Goal: Communication & Community: Answer question/provide support

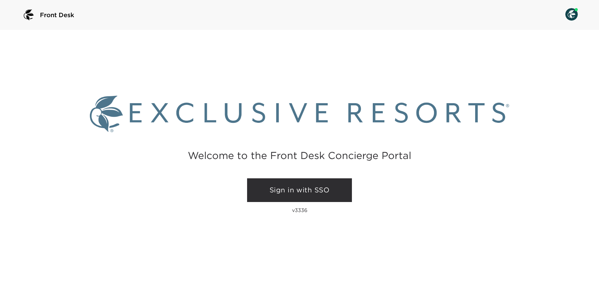
click at [278, 186] on link "Sign in with SSO" at bounding box center [299, 190] width 105 height 24
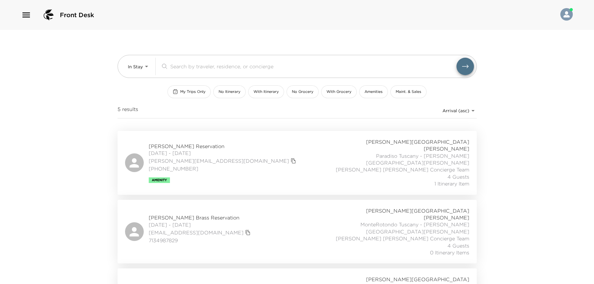
click at [22, 19] on icon "button" at bounding box center [26, 15] width 10 height 10
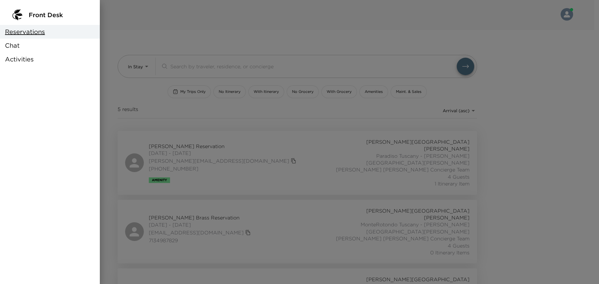
click at [37, 41] on div "Chat" at bounding box center [50, 46] width 100 height 14
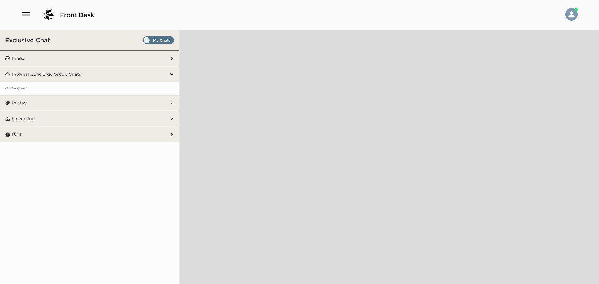
click at [150, 41] on span "Set all destinations" at bounding box center [158, 41] width 31 height 7
click at [144, 41] on input "Set all destinations" at bounding box center [144, 41] width 0 height 0
click at [75, 54] on button "Inbox" at bounding box center [89, 59] width 159 height 16
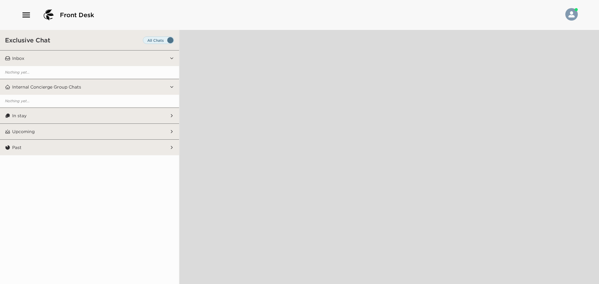
click at [64, 111] on button "In stay" at bounding box center [89, 116] width 159 height 16
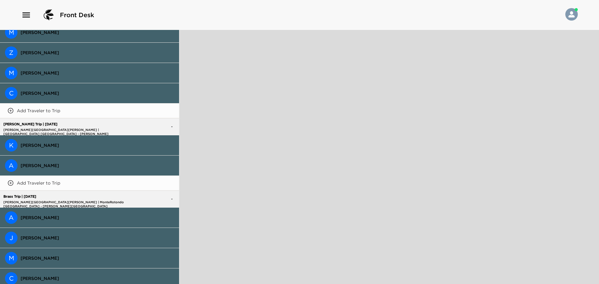
scroll to position [275, 0]
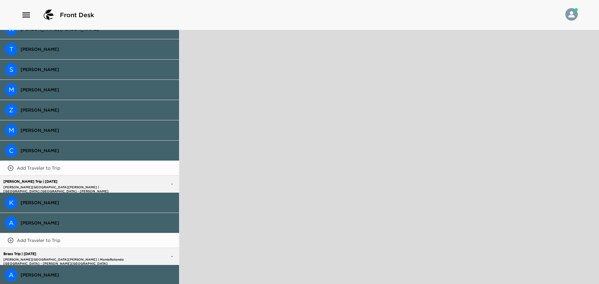
click at [68, 197] on button "K [PERSON_NAME]" at bounding box center [89, 203] width 179 height 20
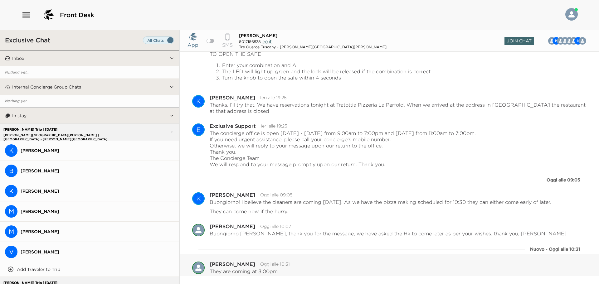
scroll to position [512, 0]
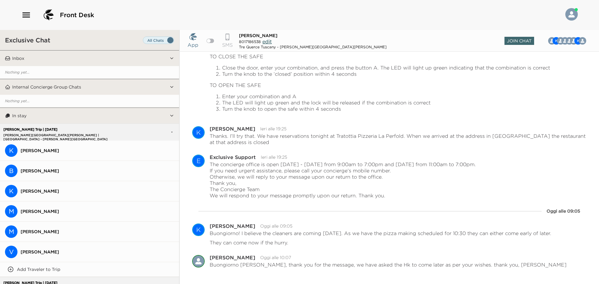
click at [149, 41] on span "Set all destinations" at bounding box center [158, 41] width 31 height 7
click at [144, 41] on input "Set all destinations" at bounding box center [144, 41] width 0 height 0
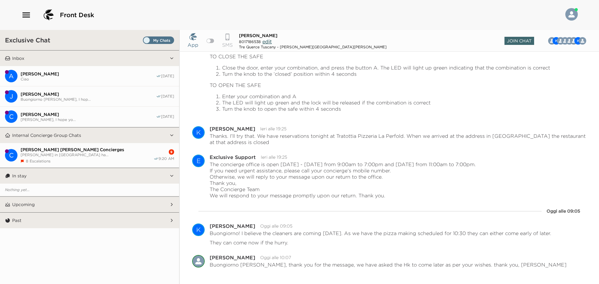
click at [109, 147] on span "[PERSON_NAME] [PERSON_NAME] Concierges" at bounding box center [87, 150] width 133 height 6
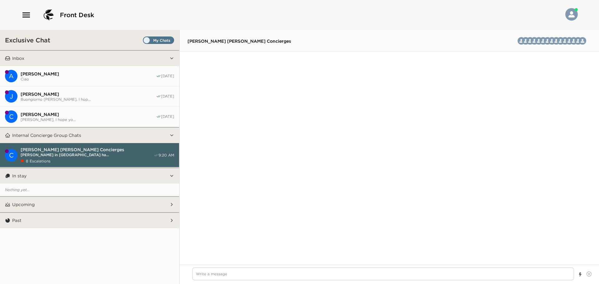
scroll to position [1606, 0]
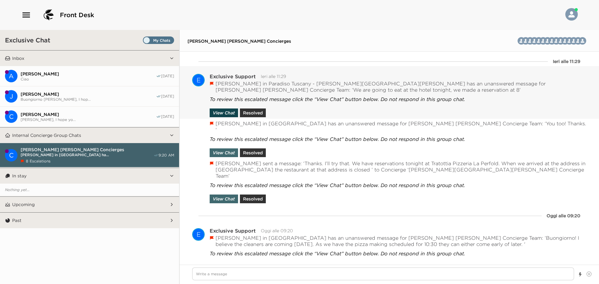
click at [225, 114] on button "View Chat" at bounding box center [224, 113] width 28 height 9
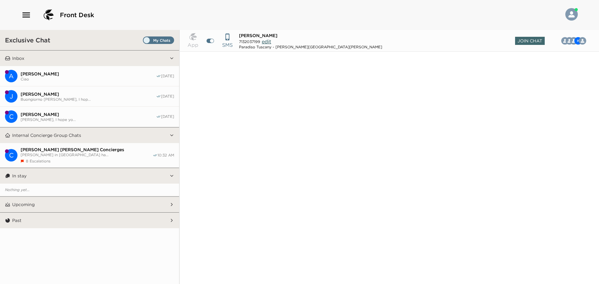
scroll to position [299, 0]
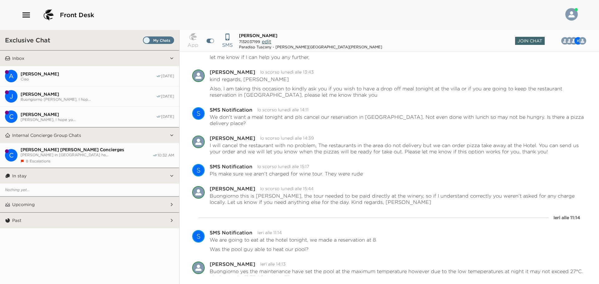
click at [74, 155] on span "[PERSON_NAME] in [GEOGRAPHIC_DATA] ha..." at bounding box center [87, 154] width 132 height 5
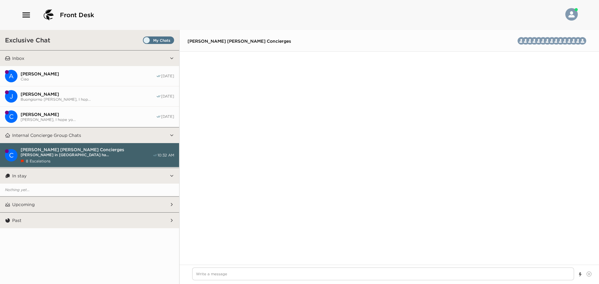
scroll to position [1613, 0]
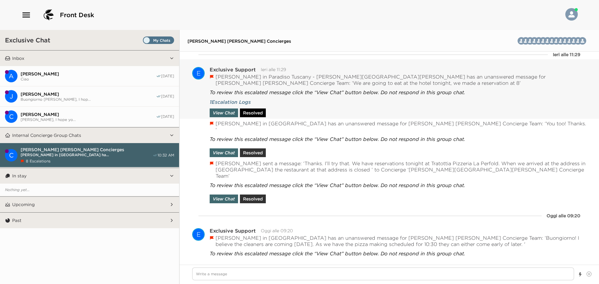
click at [257, 109] on button "Resolved" at bounding box center [253, 113] width 26 height 9
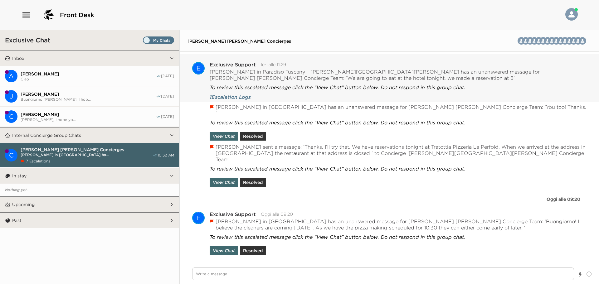
scroll to position [1596, 0]
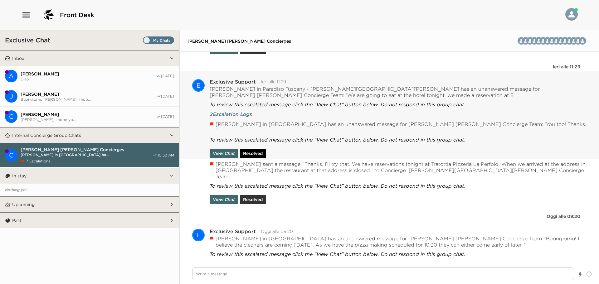
click at [260, 149] on button "Resolved" at bounding box center [253, 153] width 26 height 9
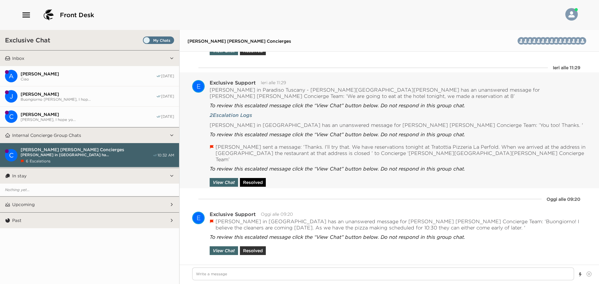
scroll to position [1584, 0]
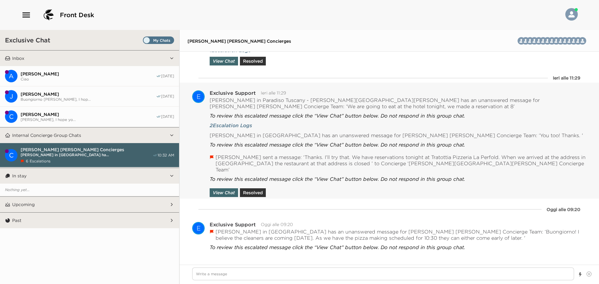
click at [255, 189] on div "[PERSON_NAME] sent a message: ‘Thanks. I’ll try that. We have reservations toni…" at bounding box center [389, 175] width 419 height 46
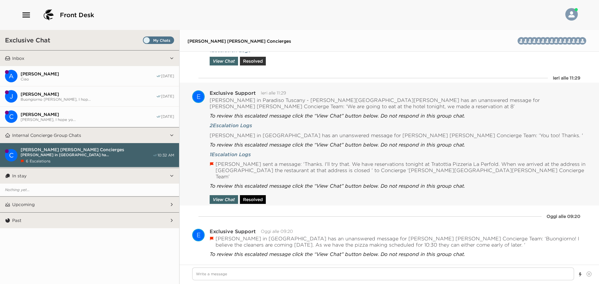
click at [256, 195] on button "Resolved" at bounding box center [253, 199] width 26 height 9
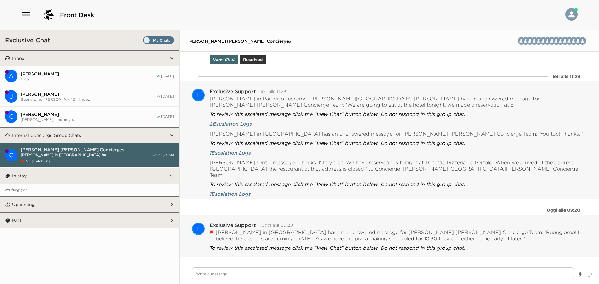
scroll to position [1587, 0]
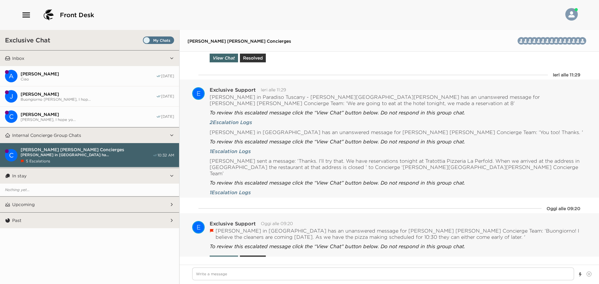
click at [264, 256] on button "Resolved" at bounding box center [253, 260] width 26 height 9
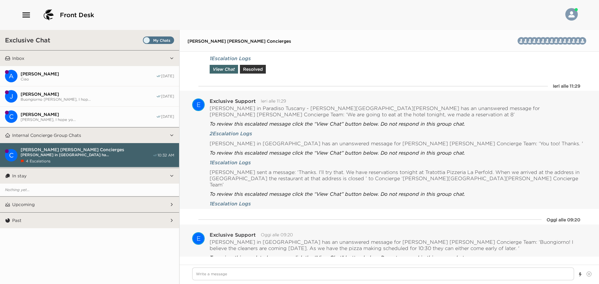
scroll to position [1583, 0]
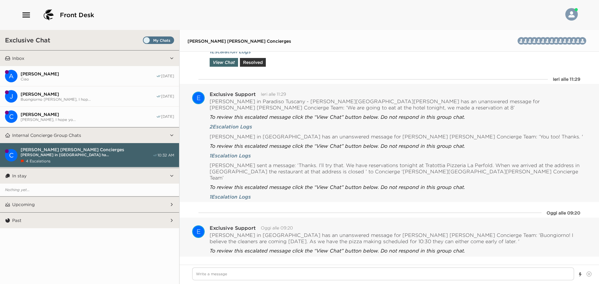
click at [59, 82] on button "A [PERSON_NAME] Ciao [DATE]" at bounding box center [89, 76] width 179 height 20
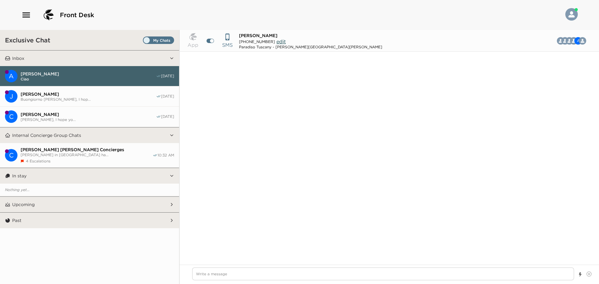
scroll to position [605, 0]
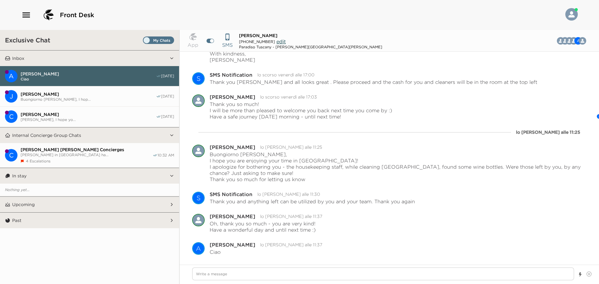
click at [111, 171] on button "In stay" at bounding box center [89, 176] width 159 height 16
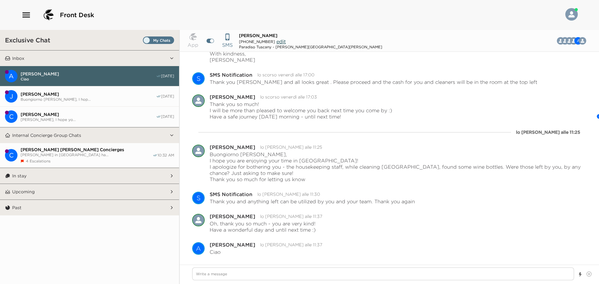
click at [117, 176] on button "In stay" at bounding box center [89, 176] width 159 height 16
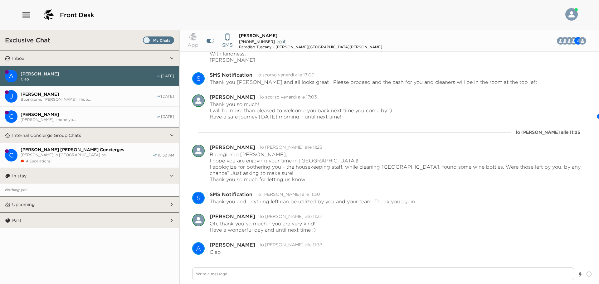
click at [114, 152] on span "[PERSON_NAME] in [GEOGRAPHIC_DATA] ha..." at bounding box center [87, 154] width 132 height 5
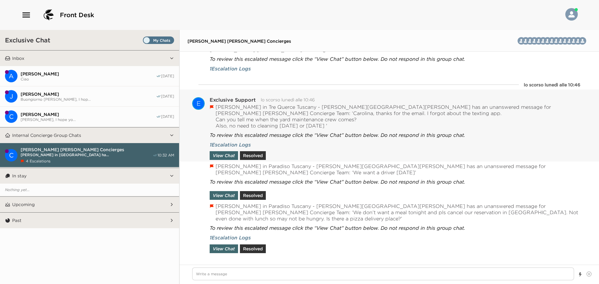
scroll to position [1124, 0]
click at [246, 152] on button "Resolved" at bounding box center [253, 156] width 26 height 9
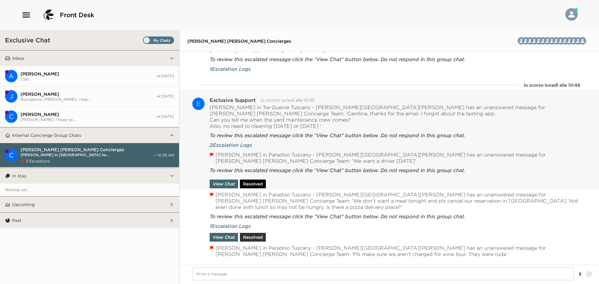
click at [257, 180] on button "Resolved" at bounding box center [253, 184] width 26 height 9
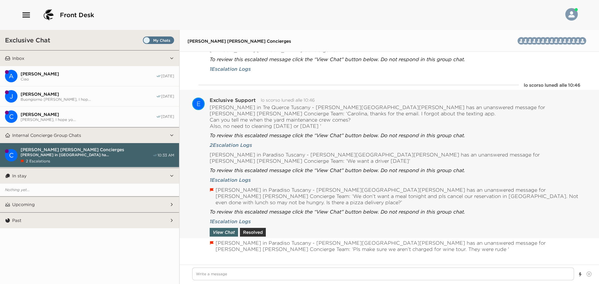
click at [255, 225] on div "View Chat Resolved" at bounding box center [239, 231] width 58 height 12
click at [255, 228] on button "Resolved" at bounding box center [253, 232] width 26 height 9
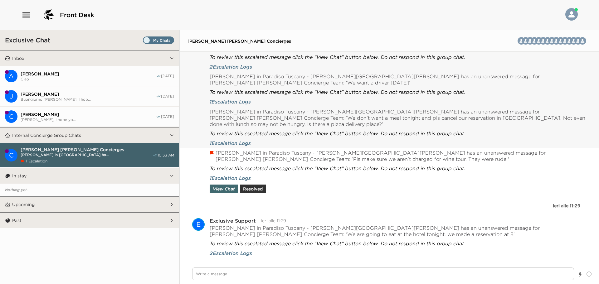
scroll to position [1218, 0]
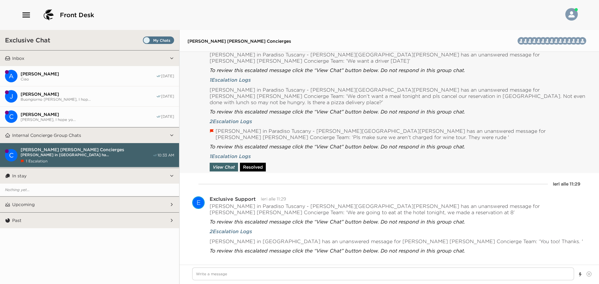
click at [258, 163] on button "Resolved" at bounding box center [253, 167] width 26 height 9
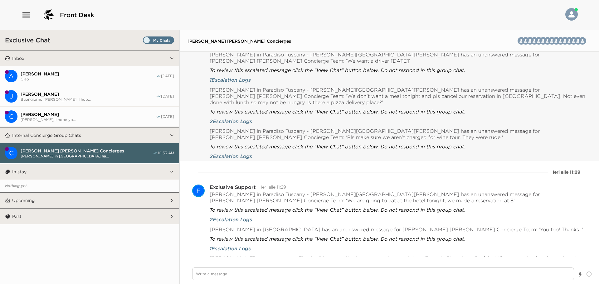
click at [75, 198] on button "Upcoming" at bounding box center [89, 201] width 159 height 16
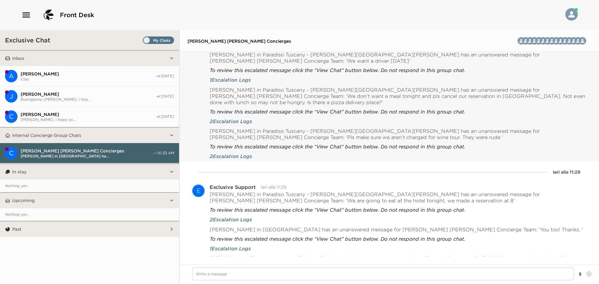
click at [73, 172] on button "In stay" at bounding box center [89, 172] width 159 height 16
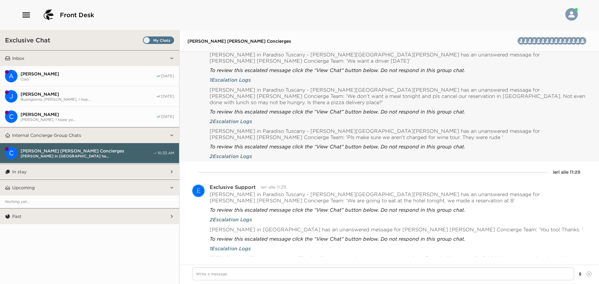
click at [73, 172] on button "In stay" at bounding box center [89, 172] width 159 height 16
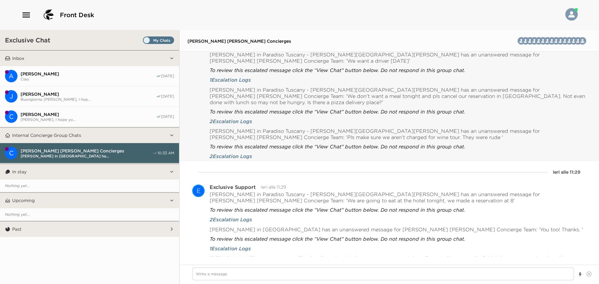
click at [156, 43] on span "Set all destinations" at bounding box center [158, 41] width 31 height 7
click at [144, 41] on input "Set all destinations" at bounding box center [144, 41] width 0 height 0
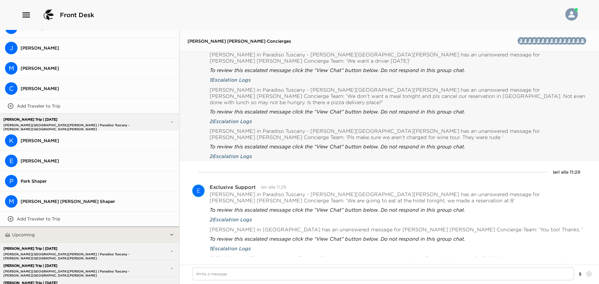
scroll to position [592, 0]
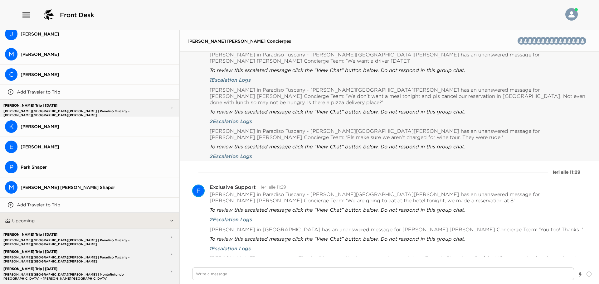
click at [102, 124] on span "[PERSON_NAME]" at bounding box center [97, 127] width 153 height 6
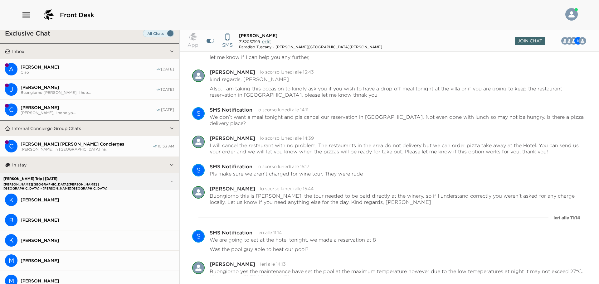
scroll to position [0, 0]
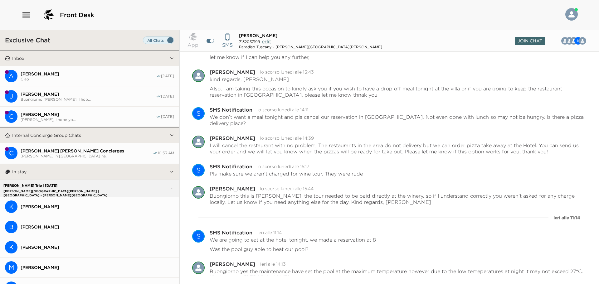
click at [87, 77] on span "Ciao" at bounding box center [88, 79] width 135 height 5
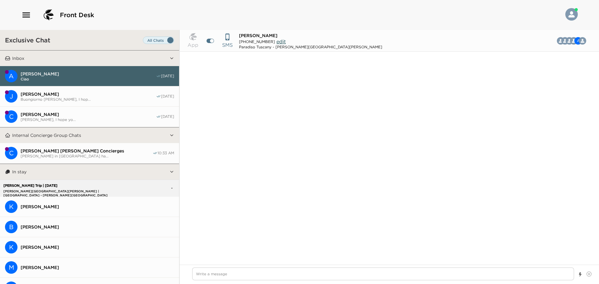
scroll to position [605, 0]
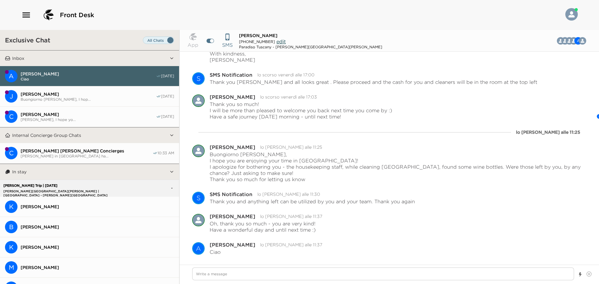
click at [89, 81] on button "A [PERSON_NAME] Ciao [DATE]" at bounding box center [89, 76] width 179 height 20
click at [91, 93] on span "[PERSON_NAME]" at bounding box center [88, 94] width 135 height 6
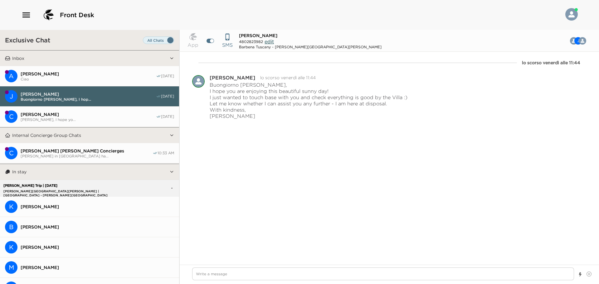
click at [94, 118] on span "[PERSON_NAME], I hope yo..." at bounding box center [88, 119] width 135 height 5
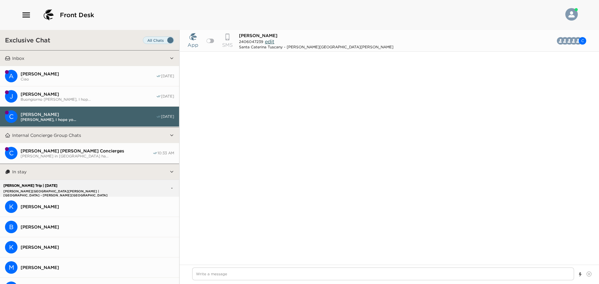
scroll to position [876, 0]
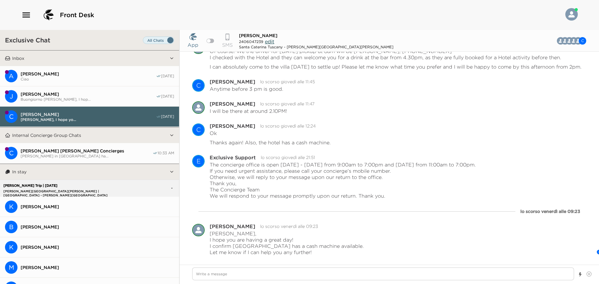
click at [102, 152] on span "[PERSON_NAME] [PERSON_NAME] Concierges" at bounding box center [87, 151] width 132 height 6
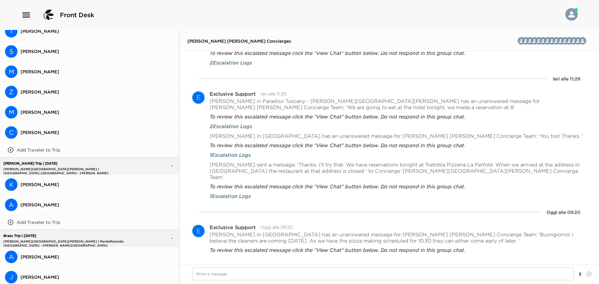
scroll to position [405, 0]
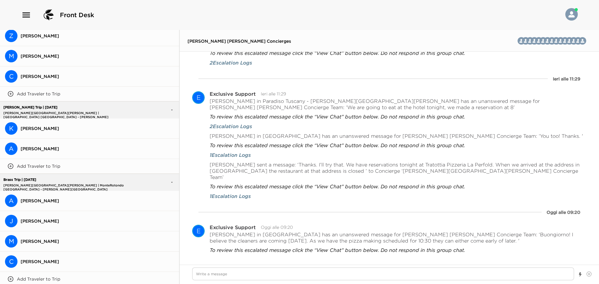
click at [79, 133] on button "K [PERSON_NAME]" at bounding box center [89, 128] width 179 height 20
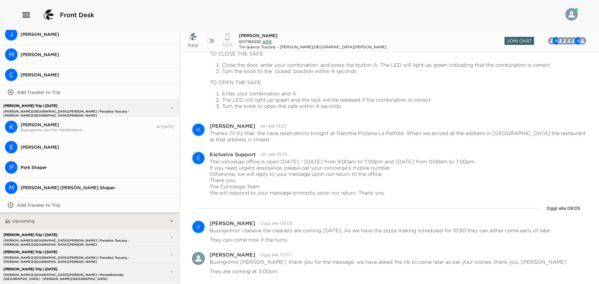
scroll to position [592, 0]
click at [102, 117] on button "K [PERSON_NAME] [PERSON_NAME] yes the maintenance... [DATE]" at bounding box center [89, 127] width 179 height 20
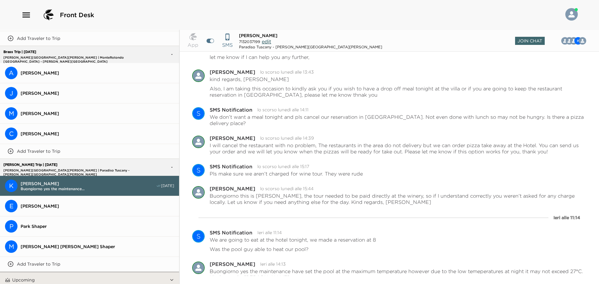
scroll to position [561, 0]
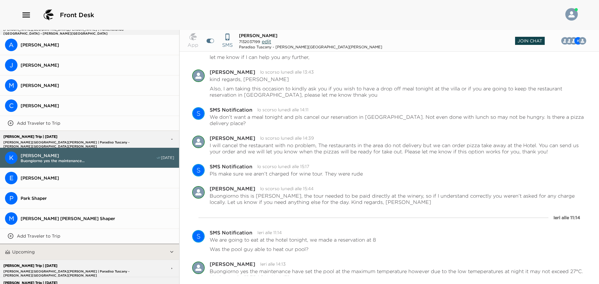
click at [535, 38] on span "Join Chat" at bounding box center [530, 41] width 30 height 8
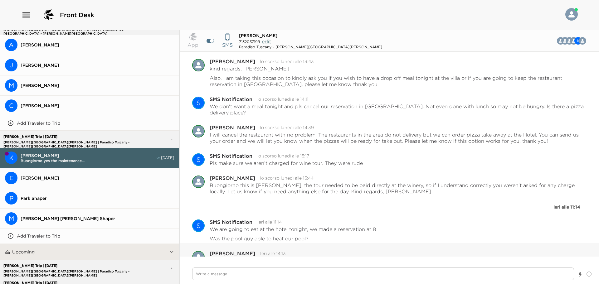
scroll to position [248, 0]
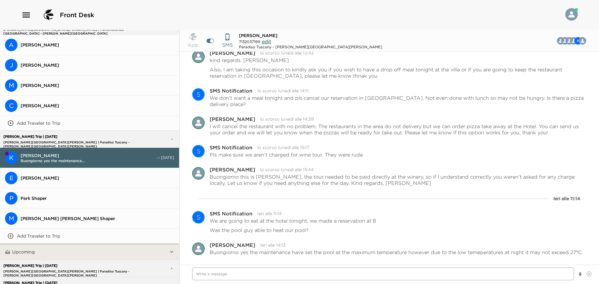
click at [256, 270] on textarea "Write a message" at bounding box center [383, 274] width 382 height 13
type textarea "x"
type textarea "B"
type textarea "x"
type textarea "Bu"
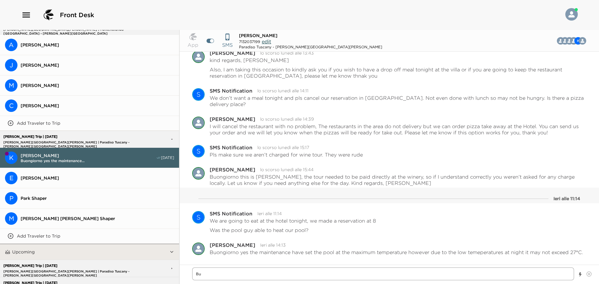
type textarea "x"
type textarea "Buo"
type textarea "x"
type textarea "Buon"
type textarea "x"
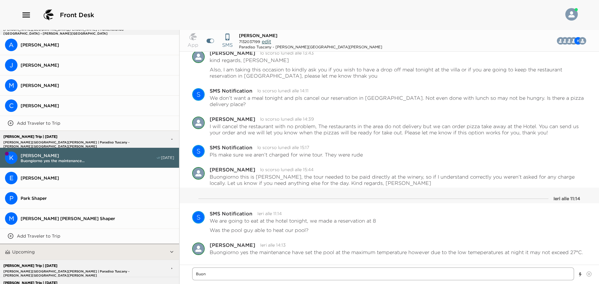
type textarea "Buong"
type textarea "x"
type textarea "Buongi"
type textarea "x"
type textarea "Buongio"
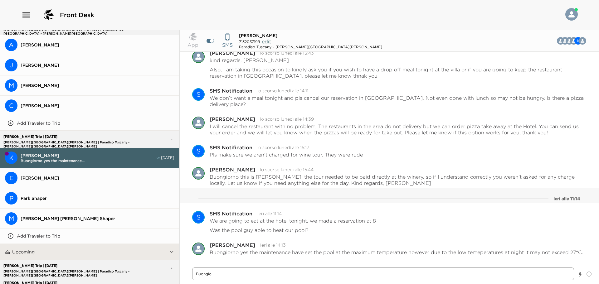
type textarea "x"
type textarea "Buongior"
type textarea "x"
type textarea "Buongiorn"
type textarea "x"
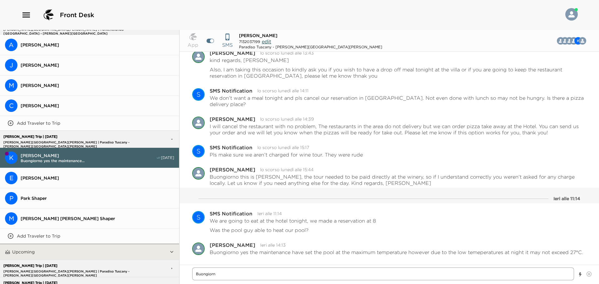
type textarea "Buongiorno"
type textarea "x"
type textarea "Buongiorno"
type textarea "x"
type textarea "Buongiorno m"
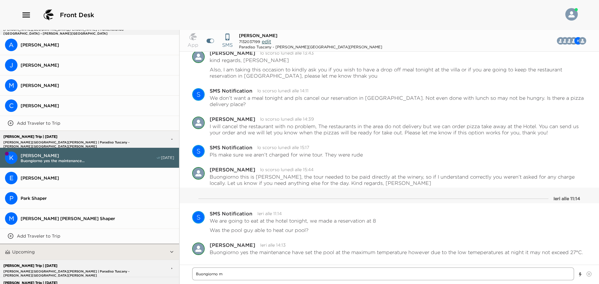
type textarea "x"
type textarea "Buongiorno"
type textarea "x"
type textarea "Buongiorno M"
type textarea "x"
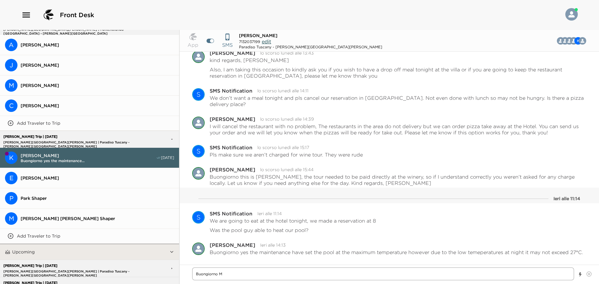
type textarea "Buongiorno Mr"
type textarea "x"
type textarea "Buongiorno Mrs"
type textarea "x"
type textarea "Buongiorno Mrs."
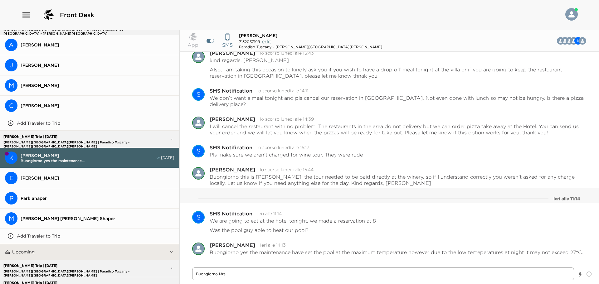
type textarea "x"
type textarea "Buongiorno Mrs."
type textarea "x"
type textarea "Buongiorno Mrs. A"
type textarea "x"
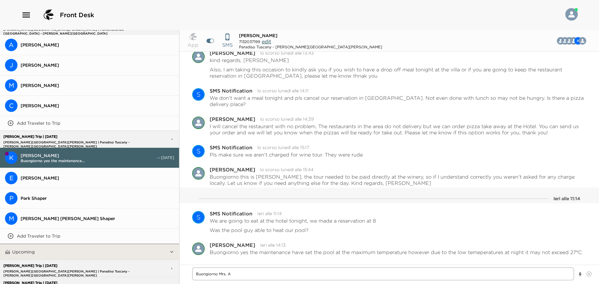
type textarea "Buongiorno Mrs. An"
type textarea "x"
type textarea "Buongiorno Mrs. And"
type textarea "x"
type textarea "Buongiorno [PERSON_NAME]"
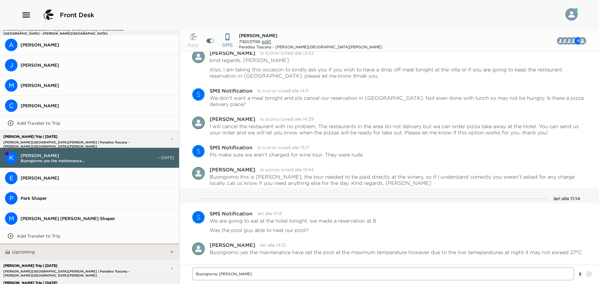
type textarea "x"
type textarea "Buongiorno [PERSON_NAME]"
type textarea "x"
type textarea "Buongiorno [PERSON_NAME]"
type textarea "x"
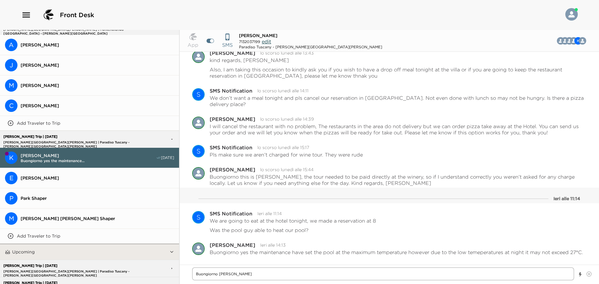
type textarea "Buongiorno [PERSON_NAME]"
type textarea "x"
type textarea "Buongiorno [PERSON_NAME]"
type textarea "x"
type textarea "Buongiorno [PERSON_NAME],"
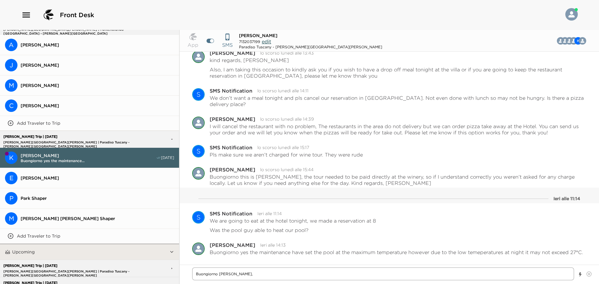
type textarea "x"
type textarea "Buongiorno [PERSON_NAME],"
type textarea "x"
type textarea "Buongiorno [PERSON_NAME],"
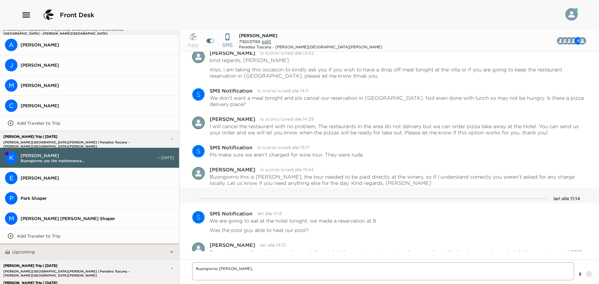
type textarea "x"
type textarea "Buongiorno [PERSON_NAME]"
type textarea "x"
type textarea "Buongiorno [PERSON_NAME]"
type textarea "x"
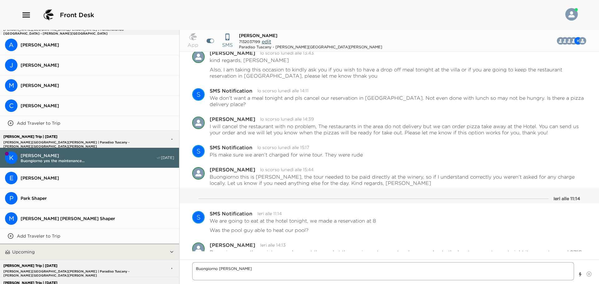
type textarea "Buongiorno [PERSON_NAME] h"
type textarea "x"
type textarea "Buongiorno [PERSON_NAME], I ho"
type textarea "x"
type textarea "Buongiorno [PERSON_NAME], I hop"
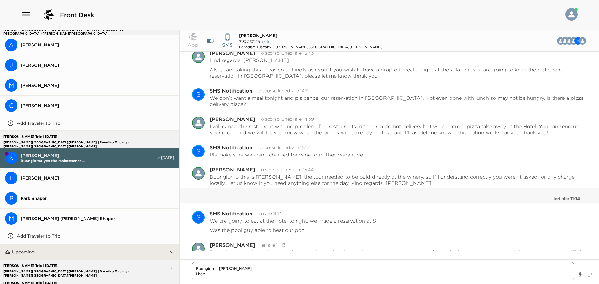
type textarea "x"
type textarea "Buongiorno [PERSON_NAME], I hope"
type textarea "x"
type textarea "Buongiorno [PERSON_NAME], I hope"
type textarea "x"
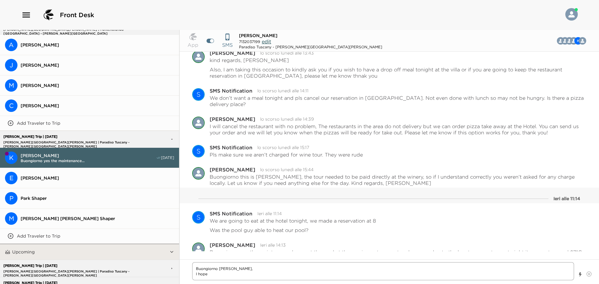
type textarea "Buongiorno [PERSON_NAME], I hope y"
type textarea "x"
type textarea "Buongiorno [PERSON_NAME], I hope yo"
type textarea "x"
type textarea "Buongiorno [PERSON_NAME], I hope you"
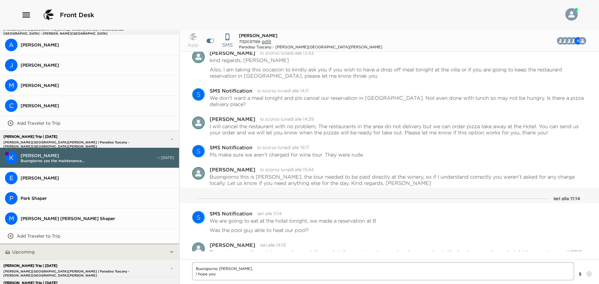
type textarea "x"
type textarea "Buongiorno [PERSON_NAME], I hope you"
type textarea "x"
type textarea "Buongiorno [PERSON_NAME], I hope you a"
type textarea "x"
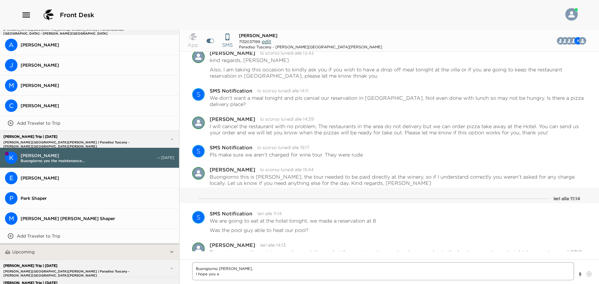
type textarea "Buongiorno [PERSON_NAME], I hope you ar"
type textarea "x"
type textarea "Buongiorno [PERSON_NAME], I hope you are"
type textarea "x"
type textarea "Buongiorno [PERSON_NAME], I hope you are"
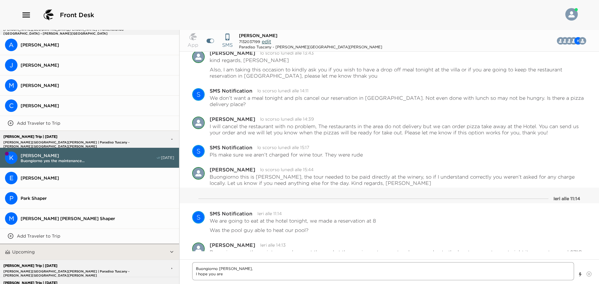
type textarea "x"
type textarea "Buongiorno [PERSON_NAME], I hope you are a"
type textarea "x"
type textarea "Buongiorno [PERSON_NAME], I hope you are"
type textarea "x"
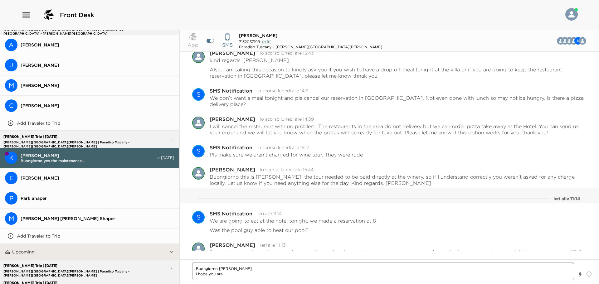
type textarea "Buongiorno [PERSON_NAME], I hope you are e"
type textarea "x"
type textarea "Buongiorno [PERSON_NAME], I hope you are en"
type textarea "x"
type textarea "Buongiorno [PERSON_NAME], I hope you are enj"
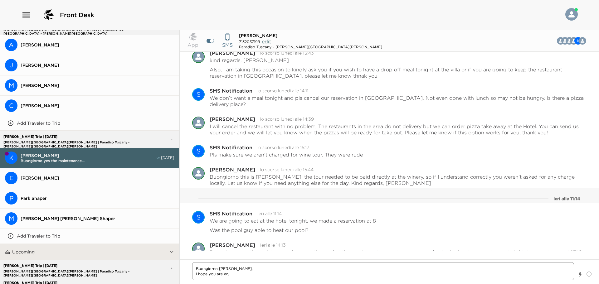
type textarea "x"
type textarea "Buongiorno [PERSON_NAME], I hope you are enjo"
type textarea "x"
type textarea "Buongiorno [PERSON_NAME], I hope you are enjoy"
type textarea "x"
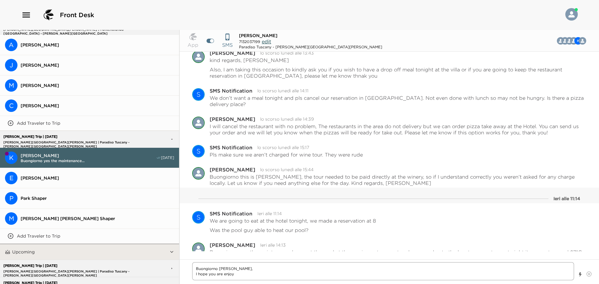
type textarea "Buongiorno [PERSON_NAME], I hope you are enjoyi"
type textarea "x"
type textarea "Buongiorno [PERSON_NAME], I hope you are enjoyin"
type textarea "x"
type textarea "Buongiorno [PERSON_NAME], I hope you are enjoying"
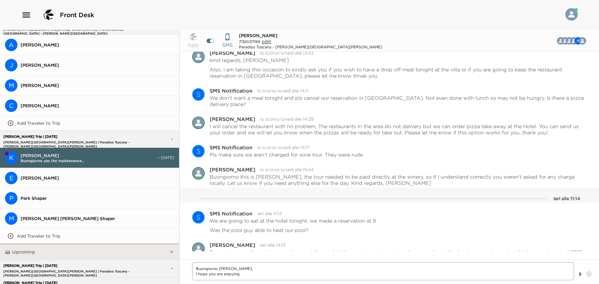
type textarea "x"
type textarea "Buongiorno [PERSON_NAME], I hope you are enjoying"
type textarea "x"
type textarea "Buongiorno [PERSON_NAME], I hope you are enjoying y"
type textarea "x"
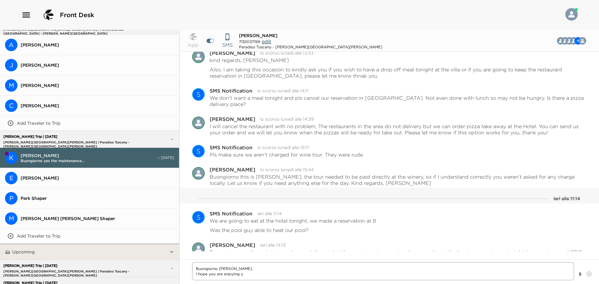
type textarea "Buongiorno [PERSON_NAME], I hope you are enjoying yo"
type textarea "x"
type textarea "Buongiorno [PERSON_NAME], I hope you are enjoying you"
type textarea "x"
type textarea "Buongiorno [PERSON_NAME], I hope you are enjoying your"
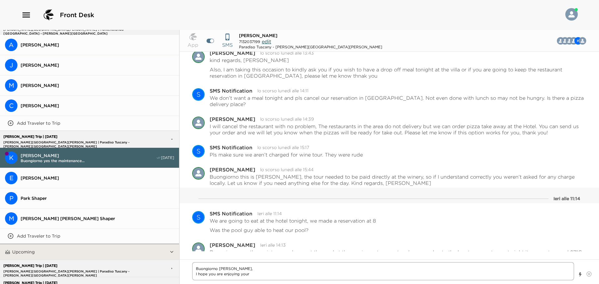
type textarea "x"
type textarea "Buongiorno [PERSON_NAME], I hope you are enjoying your"
type textarea "x"
type textarea "Buongiorno [PERSON_NAME], I hope you are enjoying your v"
type textarea "x"
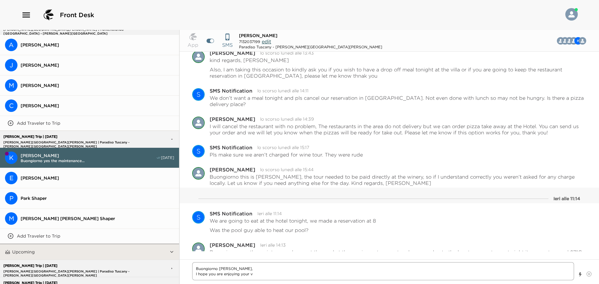
type textarea "Buongiorno [PERSON_NAME], I hope you are enjoying your vi"
type textarea "x"
type textarea "Buongiorno [PERSON_NAME], I hope you are enjoying your vis"
type textarea "x"
type textarea "Buongiorno [PERSON_NAME], I hope you are enjoying your visi"
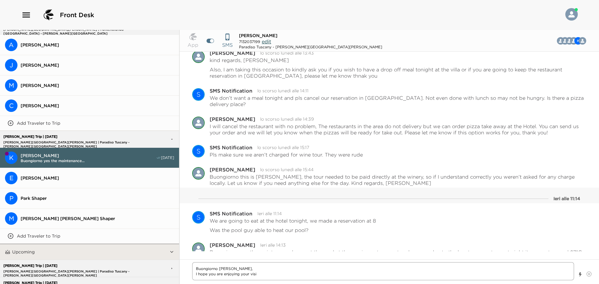
type textarea "x"
type textarea "Buongiorno [PERSON_NAME], I hope you are enjoying your visit"
type textarea "x"
type textarea "Buongiorno [PERSON_NAME], I hope you are enjoying your visit"
type textarea "x"
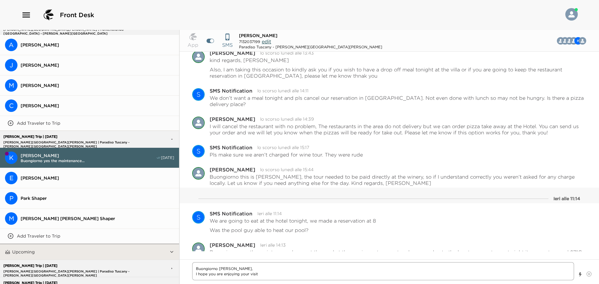
type textarea "Buongiorno [PERSON_NAME], I hope you are enjoying your visit i"
type textarea "x"
type textarea "Buongiorno [PERSON_NAME], I hope you are enjoying your visit in"
type textarea "x"
type textarea "Buongiorno [PERSON_NAME], I hope you are enjoying your visit in"
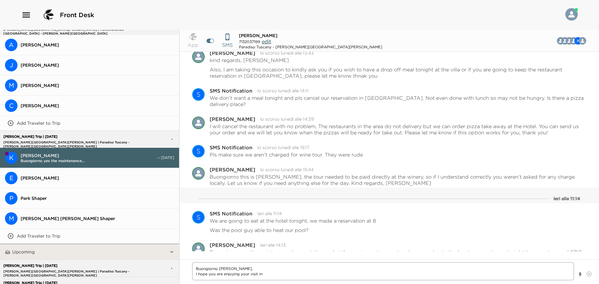
type textarea "x"
type textarea "Buongiorno [PERSON_NAME], I hope you are enjoying your visit in S"
type textarea "x"
type textarea "Buongiorno [PERSON_NAME], I hope you are enjoying your visit in [GEOGRAPHIC_DAT…"
type textarea "x"
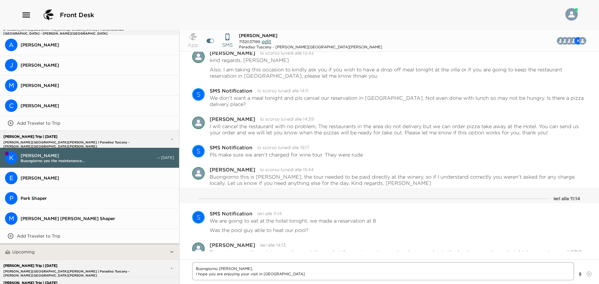
type textarea "Buongiorno [PERSON_NAME], I hope you are enjoying your visit in [GEOGRAPHIC_DAT…"
type textarea "x"
type textarea "Buongiorno [PERSON_NAME], I hope you are enjoying your visit in [GEOGRAPHIC_DAT…"
type textarea "x"
type textarea "Buongiorno [PERSON_NAME], I hope you are enjoying your visit in [GEOGRAPHIC_DAT…"
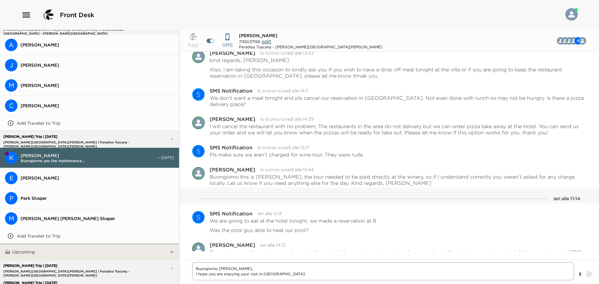
type textarea "x"
type textarea "Buongiorno [PERSON_NAME], I hope you are enjoying your visit in [GEOGRAPHIC_DAT…"
type textarea "x"
type textarea "Buongiorno [PERSON_NAME], I hope you are enjoying your visit in [GEOGRAPHIC_DAT…"
type textarea "x"
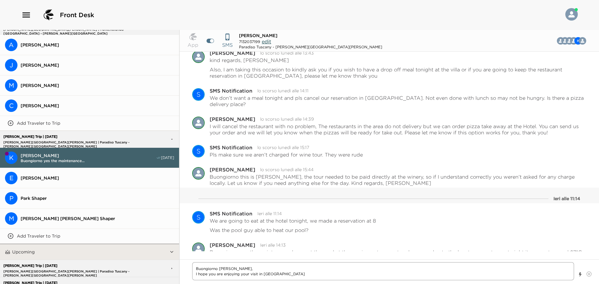
type textarea "Buongiorno [PERSON_NAME], I hope you are enjoying your visit in [GEOGRAPHIC_DAT…"
type textarea "x"
type textarea "Buongiorno [PERSON_NAME], I hope you are enjoying your visit in [GEOGRAPHIC_DAT…"
type textarea "x"
type textarea "Buongiorno [PERSON_NAME], I hope you are enjoying your visit in [GEOGRAPHIC_DAT…"
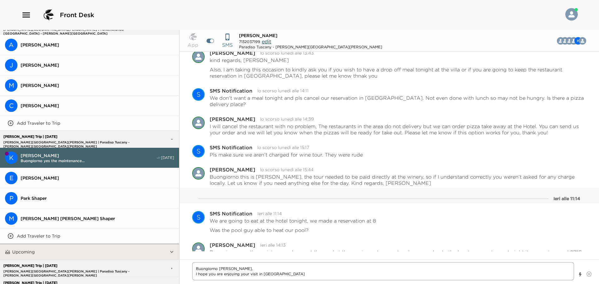
type textarea "x"
type textarea "Buongiorno [PERSON_NAME], I hope you are enjoying your visit in [GEOGRAPHIC_DAT…"
type textarea "x"
type textarea "Buongiorno [PERSON_NAME], I hope you are enjoying your visit in [GEOGRAPHIC_DAT…"
type textarea "x"
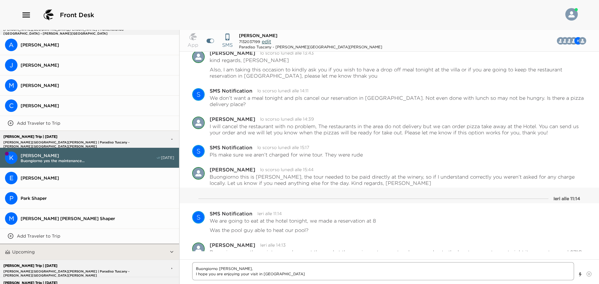
type textarea "Buongiorno [PERSON_NAME], I hope you are enjoying your visit in [GEOGRAPHIC_DAT…"
type textarea "x"
type textarea "Buongiorno [PERSON_NAME], I hope you are enjoying your visit in [GEOGRAPHIC_DAT…"
type textarea "x"
type textarea "Buongiorno [PERSON_NAME], I hope you aare enjoying your visit in [GEOGRAPHIC_DA…"
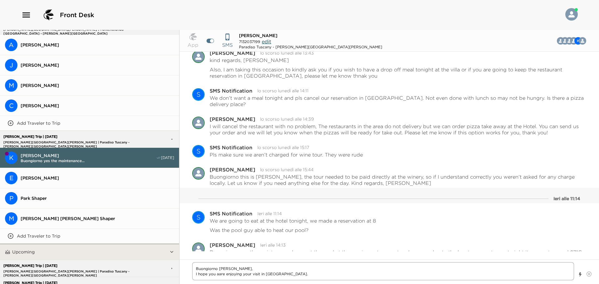
type textarea "x"
type textarea "Buongiorno [PERSON_NAME], I hope you anare enjoying your visit in [GEOGRAPHIC_D…"
type textarea "x"
type textarea "Buongiorno [PERSON_NAME], I hope you andare enjoying your visit in [GEOGRAPHIC_…"
type textarea "x"
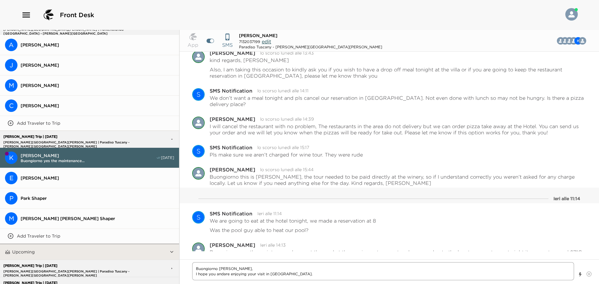
type textarea "Buongiorno [PERSON_NAME], I hope you and are enjoying your visit in [GEOGRAPHIC…"
type textarea "x"
type textarea "Buongiorno [PERSON_NAME], I hope you and uare enjoying your visit in [GEOGRAPHI…"
type textarea "x"
type textarea "Buongiorno [PERSON_NAME], I hope you and are enjoying your visit in [GEOGRAPHIC…"
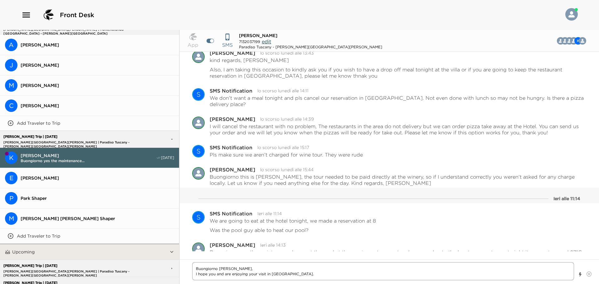
type textarea "x"
type textarea "Buongiorno [PERSON_NAME], I hope you and yare enjoying your visit in [GEOGRAPHI…"
type textarea "x"
type textarea "Buongiorno [PERSON_NAME], I hope you and yoare enjoying your visit in [GEOGRAPH…"
type textarea "x"
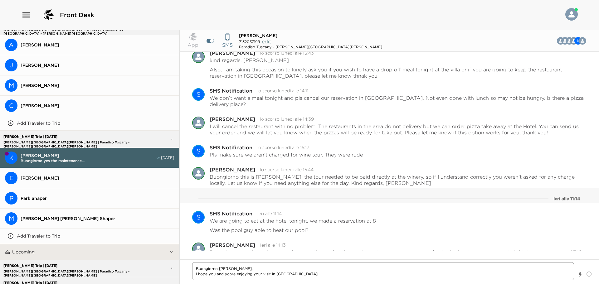
type textarea "Buongiorno [PERSON_NAME], I hope you and youare enjoying your visit in [GEOGRAP…"
type textarea "x"
type textarea "Buongiorno [PERSON_NAME], I hope you and yourare enjoying your visit in [GEOGRA…"
type textarea "x"
type textarea "Buongiorno [PERSON_NAME], I hope you and your are enjoying your visit in [GEOGR…"
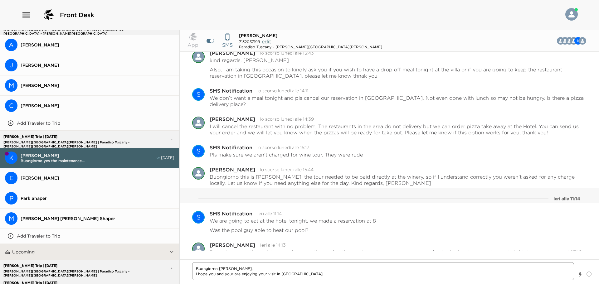
type textarea "x"
type textarea "Buongiorno [PERSON_NAME], I hope you and your gare enjoying your visit in [GEOG…"
type textarea "x"
type textarea "Buongiorno [PERSON_NAME], I hope you and your [PERSON_NAME] enjoying your visit…"
type textarea "x"
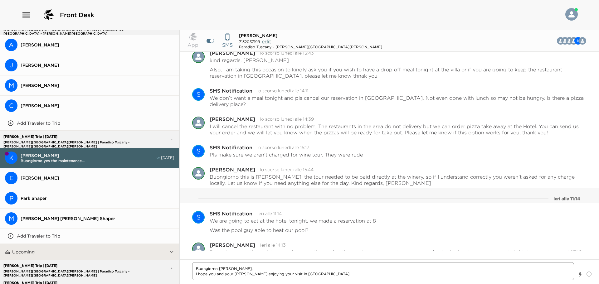
type textarea "Buongiorno [PERSON_NAME], I hope you and your gueare enjoying your visit in [GE…"
type textarea "x"
type textarea "Buongiorno [PERSON_NAME], I hope you and your guesare enjoying your visit in [G…"
type textarea "x"
type textarea "Buongiorno [PERSON_NAME], I hope you and your guestare enjoying your visit in […"
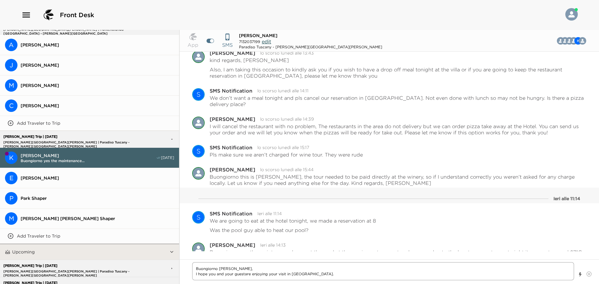
type textarea "x"
type textarea "Buongiorno [PERSON_NAME], I hope you and your guestsare enjoying your visit in …"
click at [334, 275] on textarea "Buongiorno [PERSON_NAME], I hope you and your guests are enjoying your visit in…" at bounding box center [383, 271] width 382 height 18
click at [578, 269] on button "Show templates" at bounding box center [580, 274] width 4 height 11
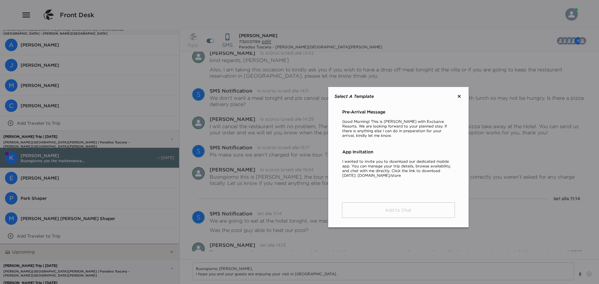
click at [461, 96] on icon at bounding box center [459, 96] width 6 height 6
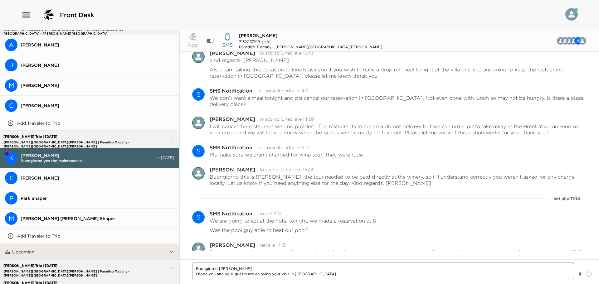
click at [331, 277] on textarea "Buongiorno [PERSON_NAME], I hope you and your guests are enjoying your visit in…" at bounding box center [383, 271] width 382 height 18
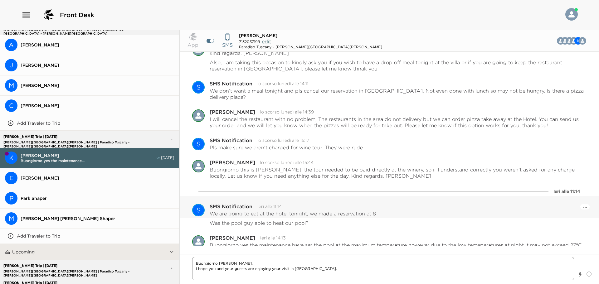
scroll to position [259, 0]
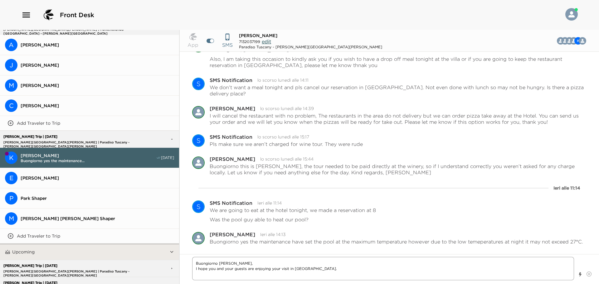
click at [307, 279] on textarea "Buongiorno [PERSON_NAME], I hope you and your guests are enjoying your visit in…" at bounding box center [383, 268] width 382 height 23
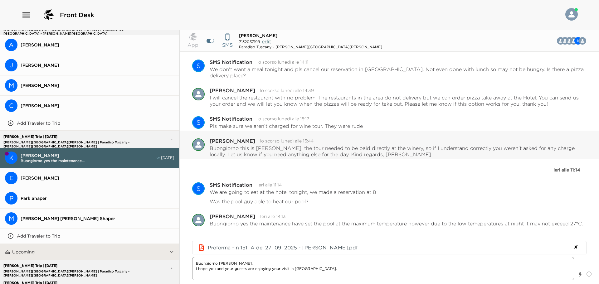
scroll to position [277, 0]
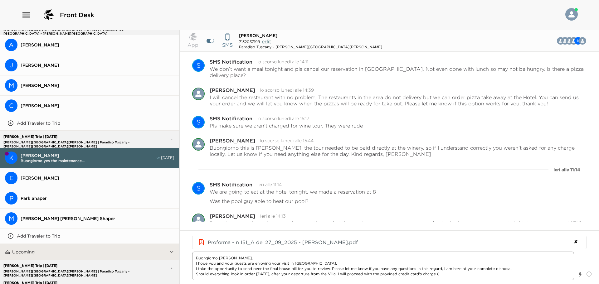
drag, startPoint x: 446, startPoint y: 277, endPoint x: 339, endPoint y: 278, distance: 106.3
click at [339, 278] on textarea "Buongiorno [PERSON_NAME], I hope you and your guests are enjoying your visit in…" at bounding box center [383, 266] width 382 height 29
click at [283, 279] on textarea "Buongiorno [PERSON_NAME], I hope you and your guests are enjoying your visit in…" at bounding box center [383, 266] width 382 height 29
drag, startPoint x: 275, startPoint y: 274, endPoint x: 452, endPoint y: 275, distance: 177.4
click at [452, 275] on textarea "Buongiorno [PERSON_NAME], I hope you and your guests are enjoying your visit in…" at bounding box center [383, 266] width 382 height 29
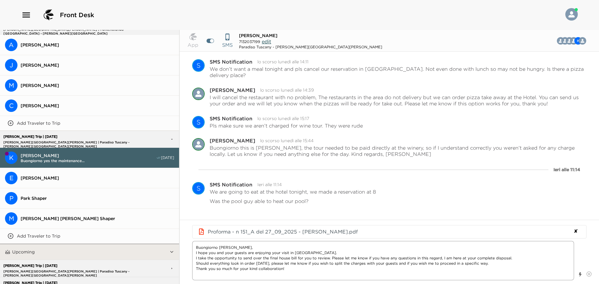
click at [261, 265] on textarea "Buongiorno [PERSON_NAME], I hope you and your guests are enjoying your visit in…" at bounding box center [383, 260] width 382 height 39
drag, startPoint x: 484, startPoint y: 263, endPoint x: 489, endPoint y: 264, distance: 4.7
click at [484, 263] on textarea "Buongiorno [PERSON_NAME], I hope you and your guests are enjoying your visit in…" at bounding box center [383, 260] width 382 height 39
click at [307, 268] on textarea "Buongiorno [PERSON_NAME], I hope you and your guests are enjoying your visit in…" at bounding box center [383, 260] width 382 height 39
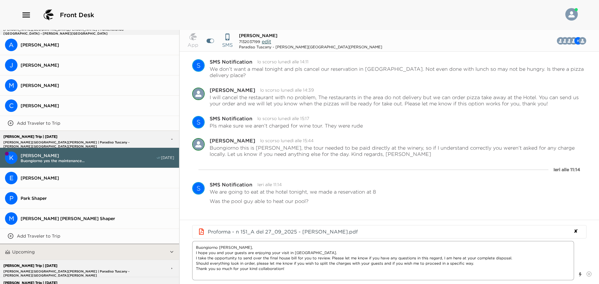
click at [332, 253] on textarea "Buongiorno [PERSON_NAME], I hope you and your guests are enjoying your visit in…" at bounding box center [383, 260] width 382 height 39
click at [196, 254] on textarea "Buongiorno [PERSON_NAME], I hope you and your guests are enjoying your visit in…" at bounding box center [383, 260] width 382 height 39
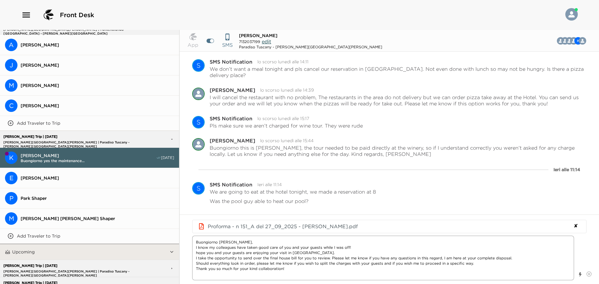
click at [323, 270] on textarea "Buongiorno [PERSON_NAME], I know my colleagues have taken good care of you and …" at bounding box center [383, 258] width 382 height 45
click at [196, 251] on textarea "Buongiorno [PERSON_NAME], I know my colleagues have taken good care of you and …" at bounding box center [383, 258] width 382 height 45
click at [225, 253] on textarea "Buongiorno [PERSON_NAME], I know my colleagues have taken good care of you and …" at bounding box center [383, 258] width 382 height 45
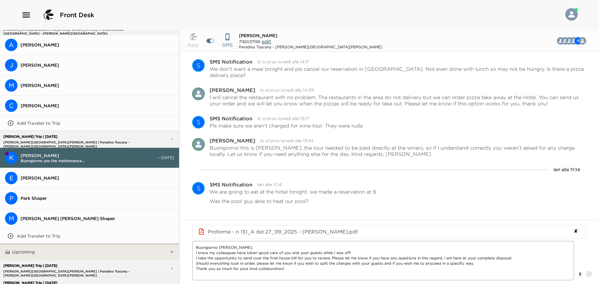
click at [353, 255] on textarea "Buongiorno [PERSON_NAME], I know my colleagues have taken good care of you and …" at bounding box center [383, 260] width 382 height 39
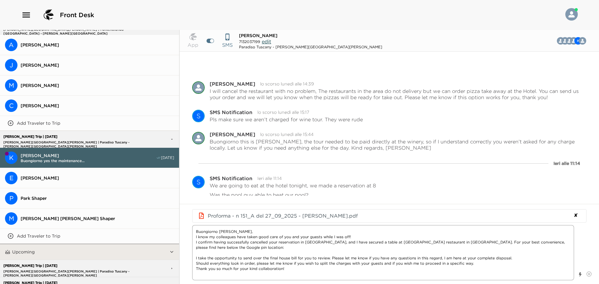
scroll to position [309, 0]
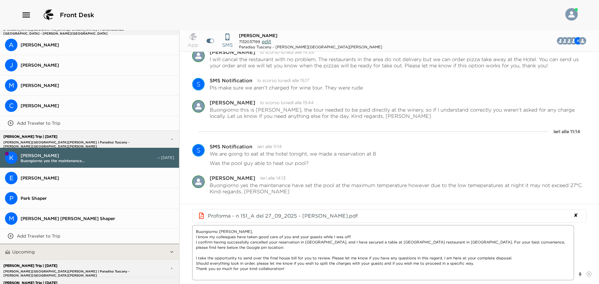
paste textarea "[URL][DOMAIN_NAME]"
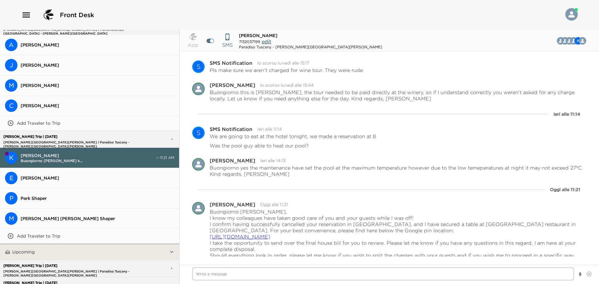
scroll to position [445, 0]
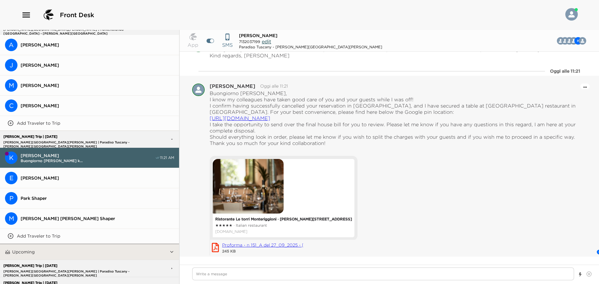
click at [583, 88] on button "Apri il menu delle azioni di messaggio" at bounding box center [584, 86] width 3 height 7
click at [570, 104] on button "Modifica messaggio" at bounding box center [567, 107] width 37 height 15
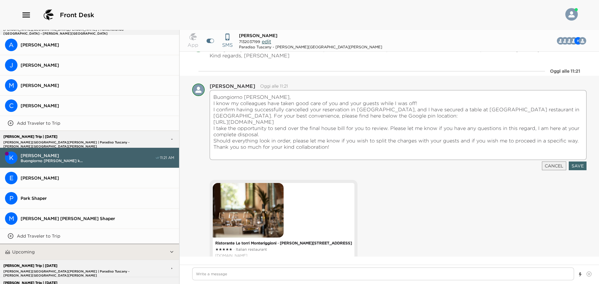
click at [217, 129] on textarea "Buongiorno [PERSON_NAME], I know my colleagues have taken good care of you and …" at bounding box center [398, 125] width 377 height 70
click at [341, 151] on textarea "Buongiorno [PERSON_NAME], I know my colleagues have taken good care of you and …" at bounding box center [398, 125] width 377 height 70
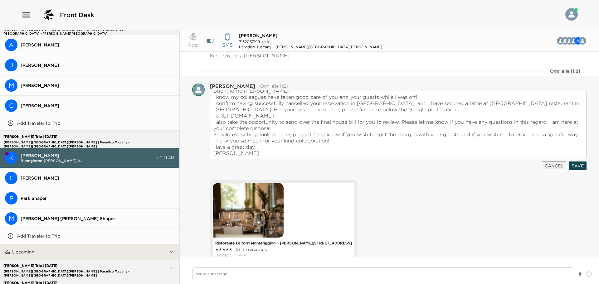
click at [577, 164] on button "Save" at bounding box center [577, 166] width 18 height 9
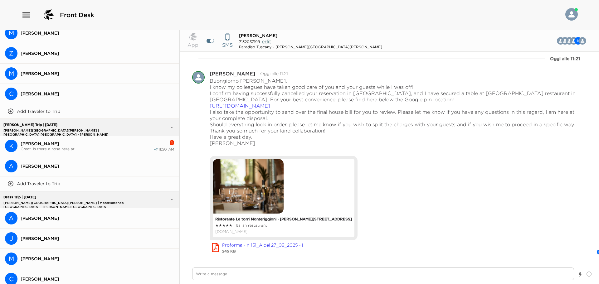
scroll to position [405, 0]
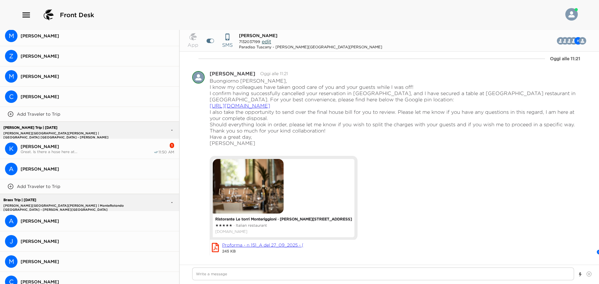
click at [136, 147] on span "[PERSON_NAME]" at bounding box center [87, 147] width 133 height 6
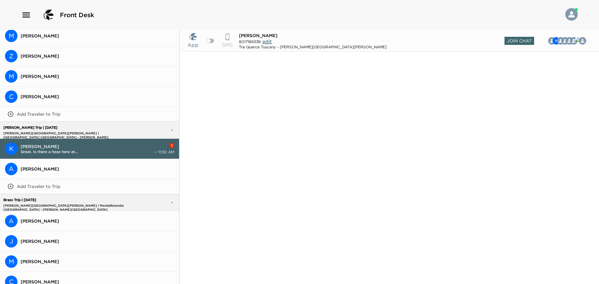
scroll to position [578, 0]
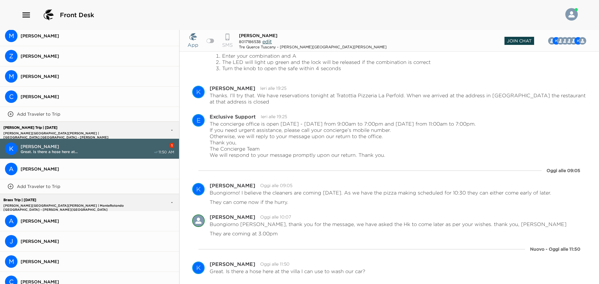
click at [528, 41] on span "Join Chat" at bounding box center [519, 41] width 30 height 8
click at [279, 271] on textarea "Write a message" at bounding box center [383, 274] width 382 height 13
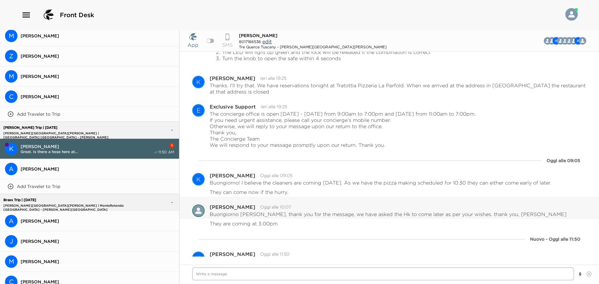
scroll to position [597, 0]
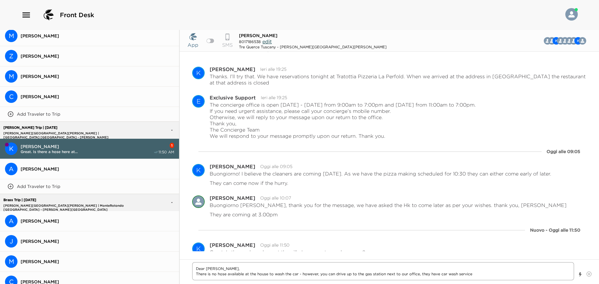
click at [196, 275] on textarea "Dear [PERSON_NAME], There is no hose available at the house to wash the car - h…" at bounding box center [383, 271] width 382 height 18
drag, startPoint x: 288, startPoint y: 275, endPoint x: 317, endPoint y: 276, distance: 29.0
click at [317, 276] on textarea "Dear [PERSON_NAME], I am afraid there is no hose available at the house to wash…" at bounding box center [383, 271] width 382 height 18
click at [465, 272] on textarea "Dear [PERSON_NAME], I am afraid there is no hose available at the house - howev…" at bounding box center [383, 271] width 382 height 18
click at [428, 274] on textarea "Dear [PERSON_NAME], I am afraid there is no hose available at the house - howev…" at bounding box center [383, 271] width 382 height 18
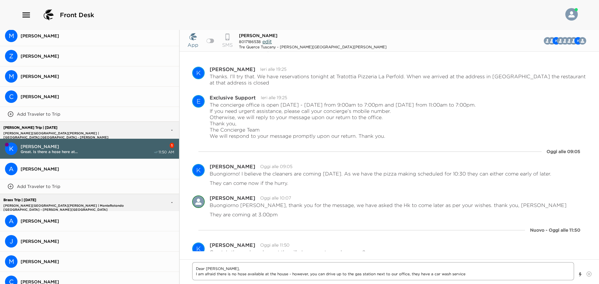
click at [482, 274] on textarea "Dear [PERSON_NAME], I am afraid there is no hose available at the house - howev…" at bounding box center [383, 271] width 382 height 18
click at [289, 272] on textarea "Dear [PERSON_NAME], I am afraid there is no hose available at the house - howev…" at bounding box center [383, 271] width 382 height 18
click at [291, 275] on textarea "Dear [PERSON_NAME], I am afraid there is no hose available at the house - howev…" at bounding box center [383, 271] width 382 height 18
click at [405, 275] on textarea "Dear [PERSON_NAME], I am afraid there is no hose available at the house; howeve…" at bounding box center [383, 271] width 382 height 18
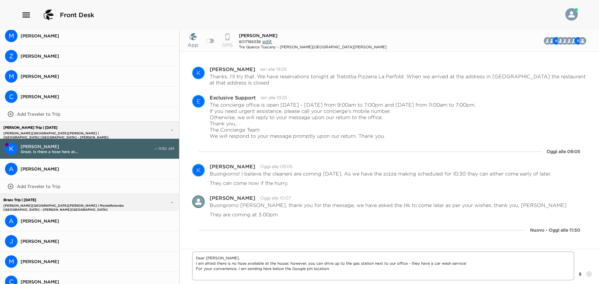
paste textarea "[URL][DOMAIN_NAME]"
click at [352, 268] on textarea "Dear [PERSON_NAME], I am afraid there is no hose available at the house; howeve…" at bounding box center [383, 266] width 382 height 29
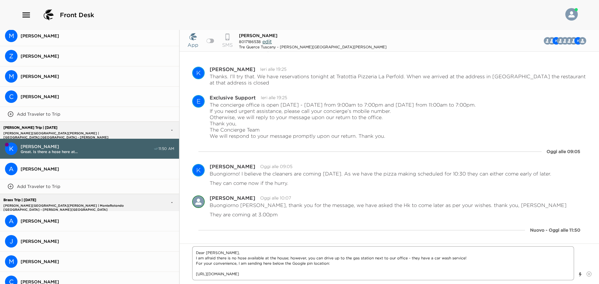
paste textarea "[PERSON_NAME] 53031 Capannino [PERSON_NAME] SI"
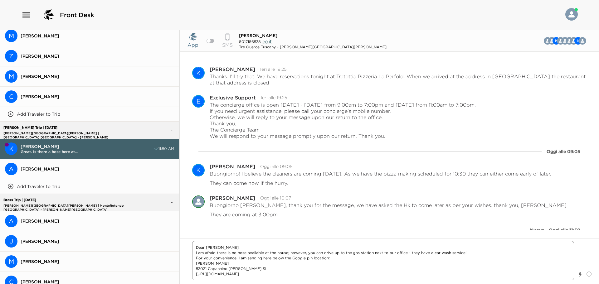
click at [196, 263] on textarea "Dear [PERSON_NAME], I am afraid there is no hose available at the house; howeve…" at bounding box center [383, 260] width 382 height 39
click at [239, 262] on textarea "Dear [PERSON_NAME], I am afraid there is no hose available at the house; howeve…" at bounding box center [383, 260] width 382 height 39
click at [313, 276] on textarea "Dear [PERSON_NAME], I am afraid there is no hose available at the house; howeve…" at bounding box center [383, 260] width 382 height 39
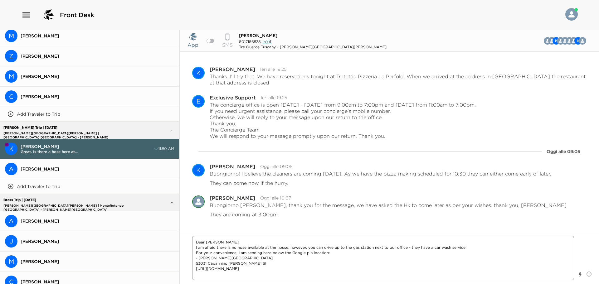
scroll to position [629, 0]
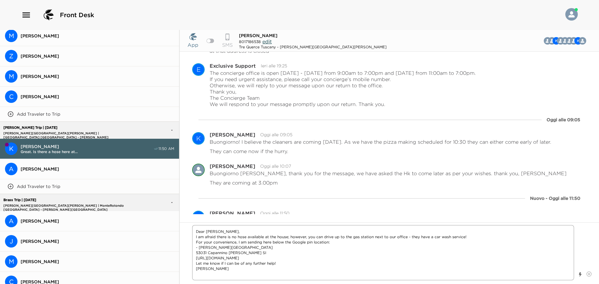
click at [288, 256] on textarea "Dear [PERSON_NAME], I am afraid there is no hose available at the house; howeve…" at bounding box center [383, 252] width 382 height 55
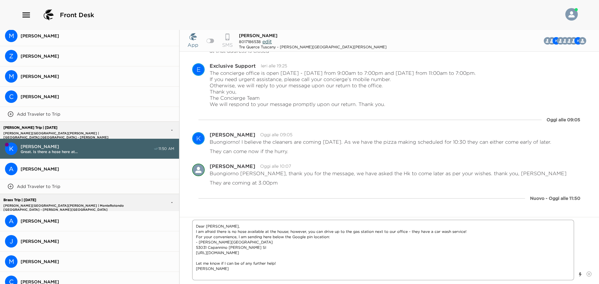
click at [360, 239] on textarea "Dear [PERSON_NAME], I am afraid there is no hose available at the house; howeve…" at bounding box center [383, 250] width 382 height 60
click at [346, 276] on textarea "Dear [PERSON_NAME], I am afraid there is no hose available at the house; howeve…" at bounding box center [383, 250] width 382 height 60
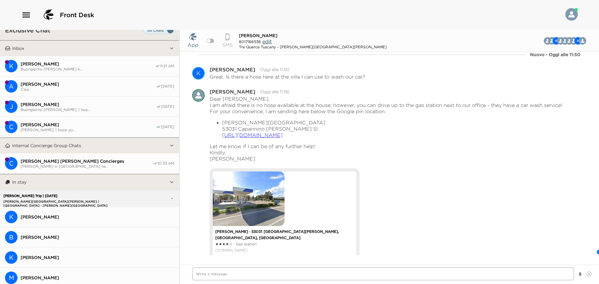
scroll to position [0, 0]
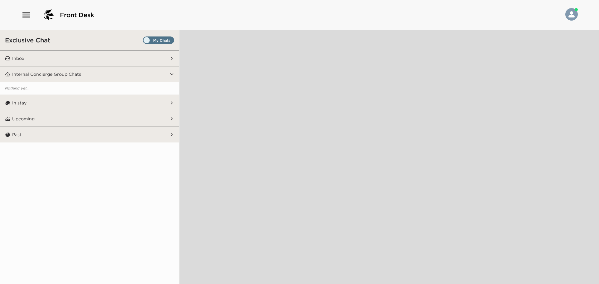
click at [166, 41] on span "Set all destinations" at bounding box center [158, 41] width 31 height 7
click at [144, 41] on input "Set all destinations" at bounding box center [144, 41] width 0 height 0
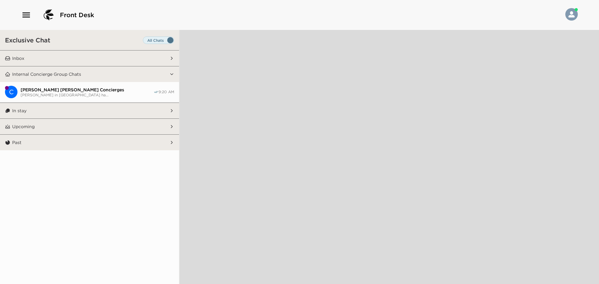
click at [56, 60] on button "Inbox" at bounding box center [89, 59] width 159 height 16
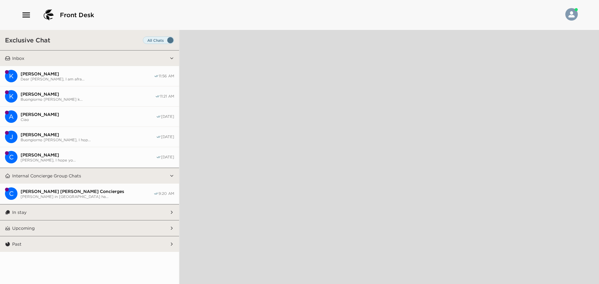
click at [49, 209] on button "In stay" at bounding box center [89, 213] width 159 height 16
